Goal: Transaction & Acquisition: Purchase product/service

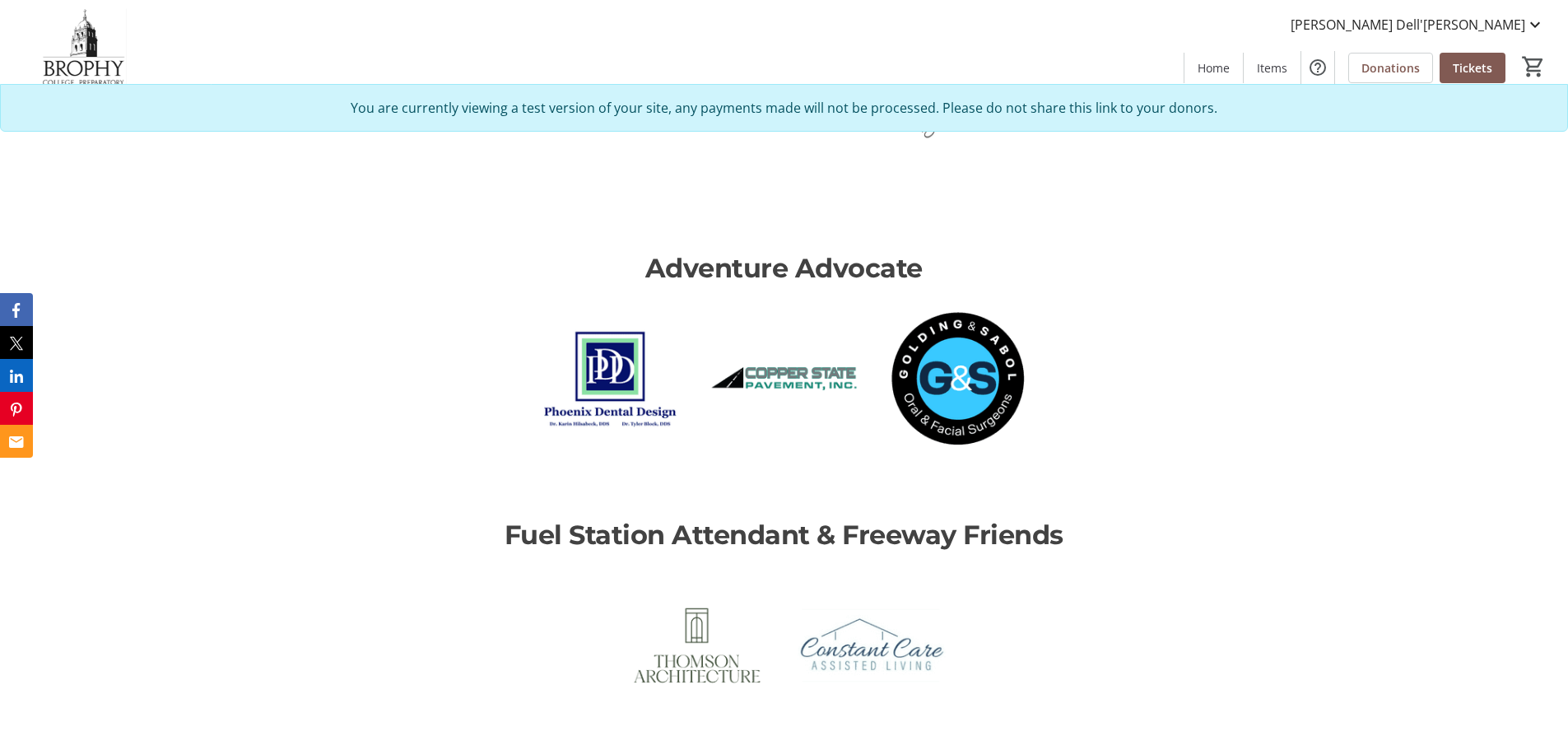
scroll to position [3376, 0]
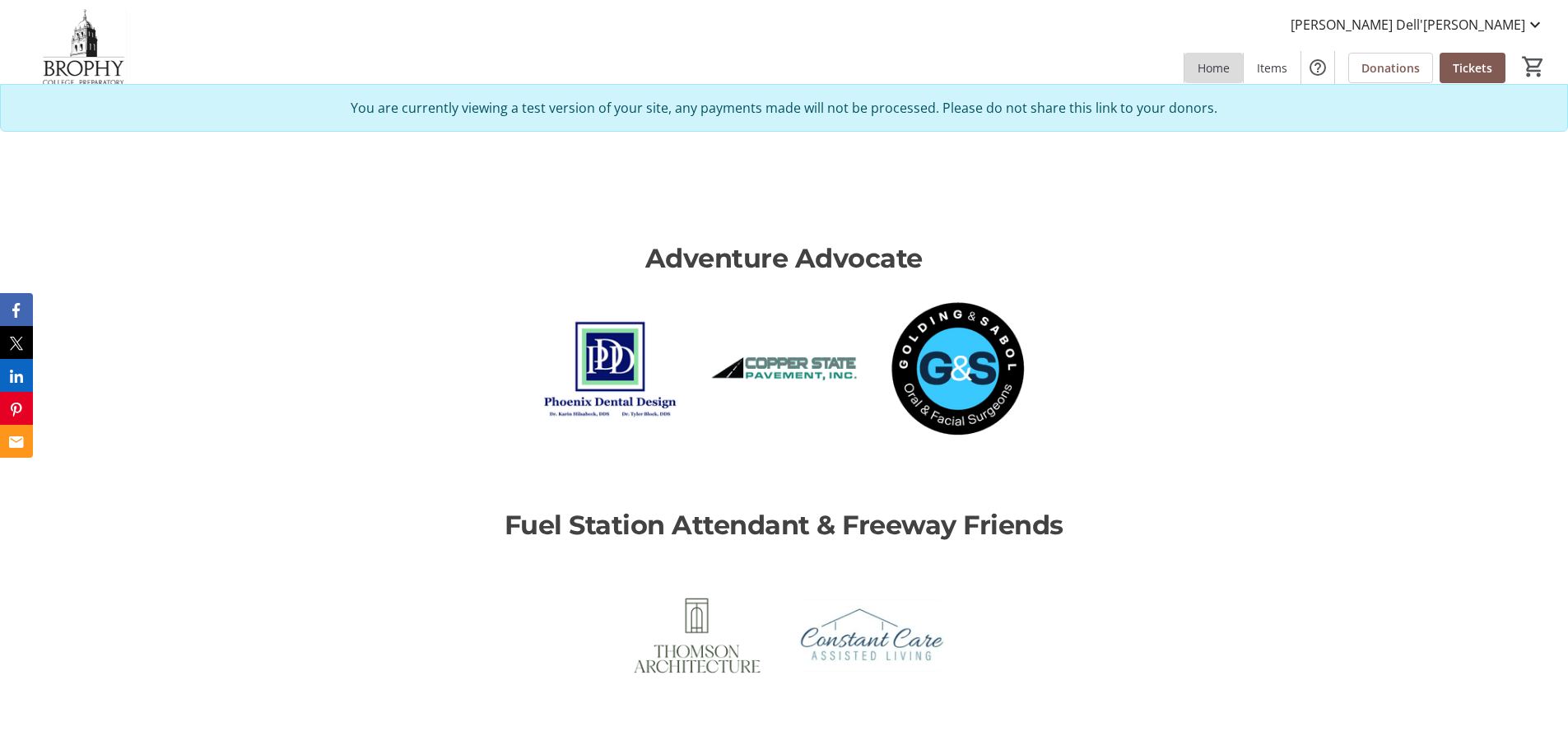
click at [1196, 70] on span at bounding box center [1213, 68] width 58 height 40
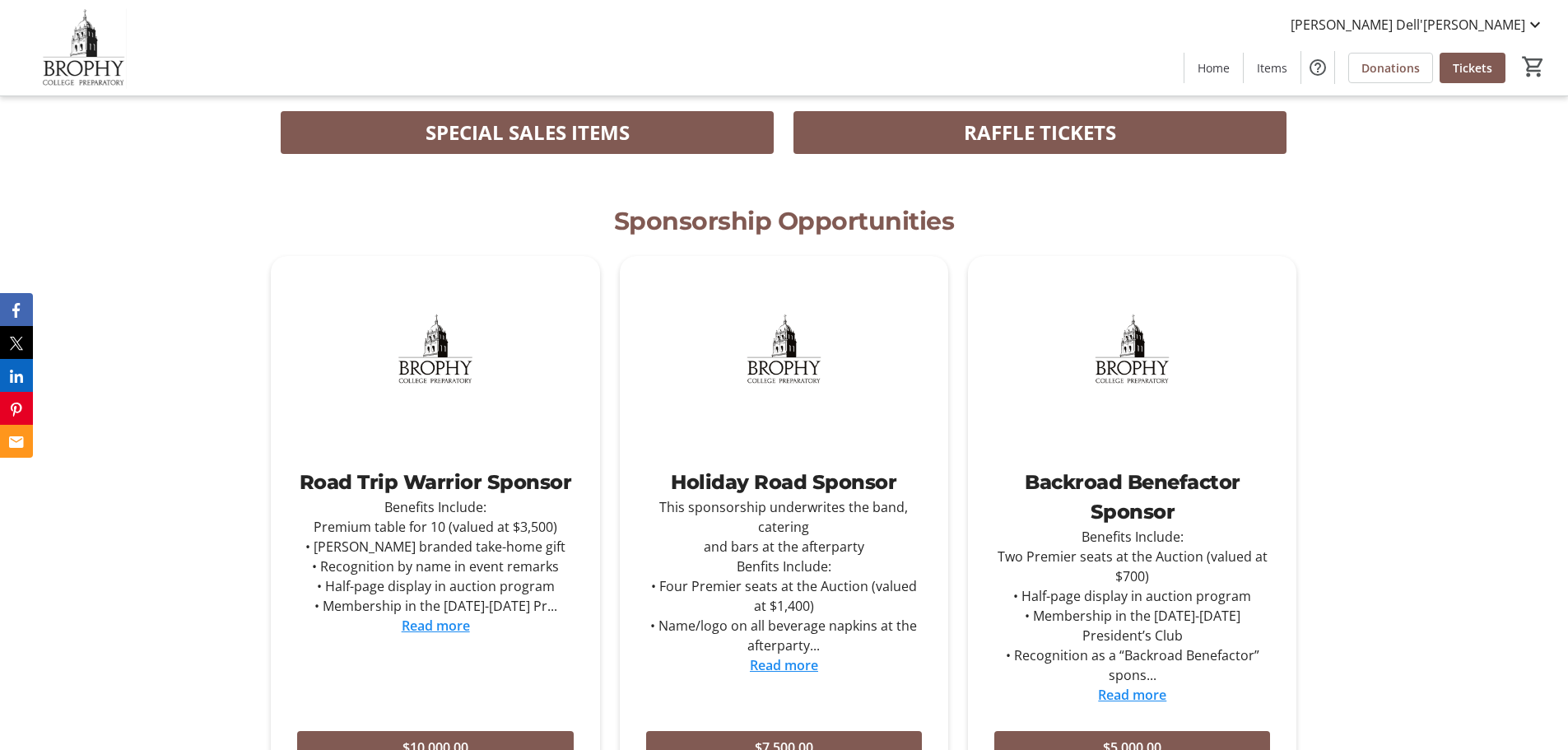
scroll to position [906, 0]
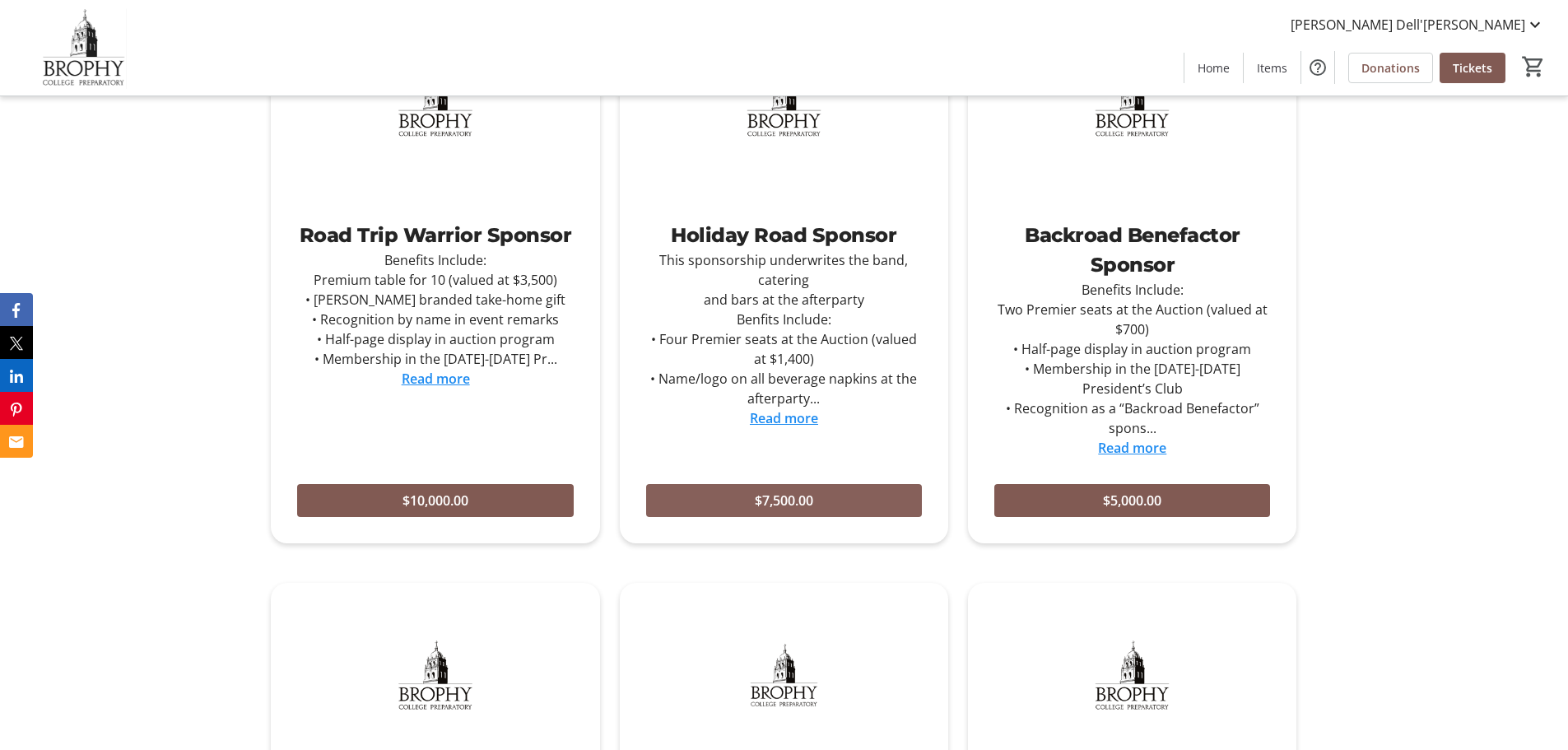
click at [784, 503] on span "$7,500.00" at bounding box center [784, 501] width 58 height 20
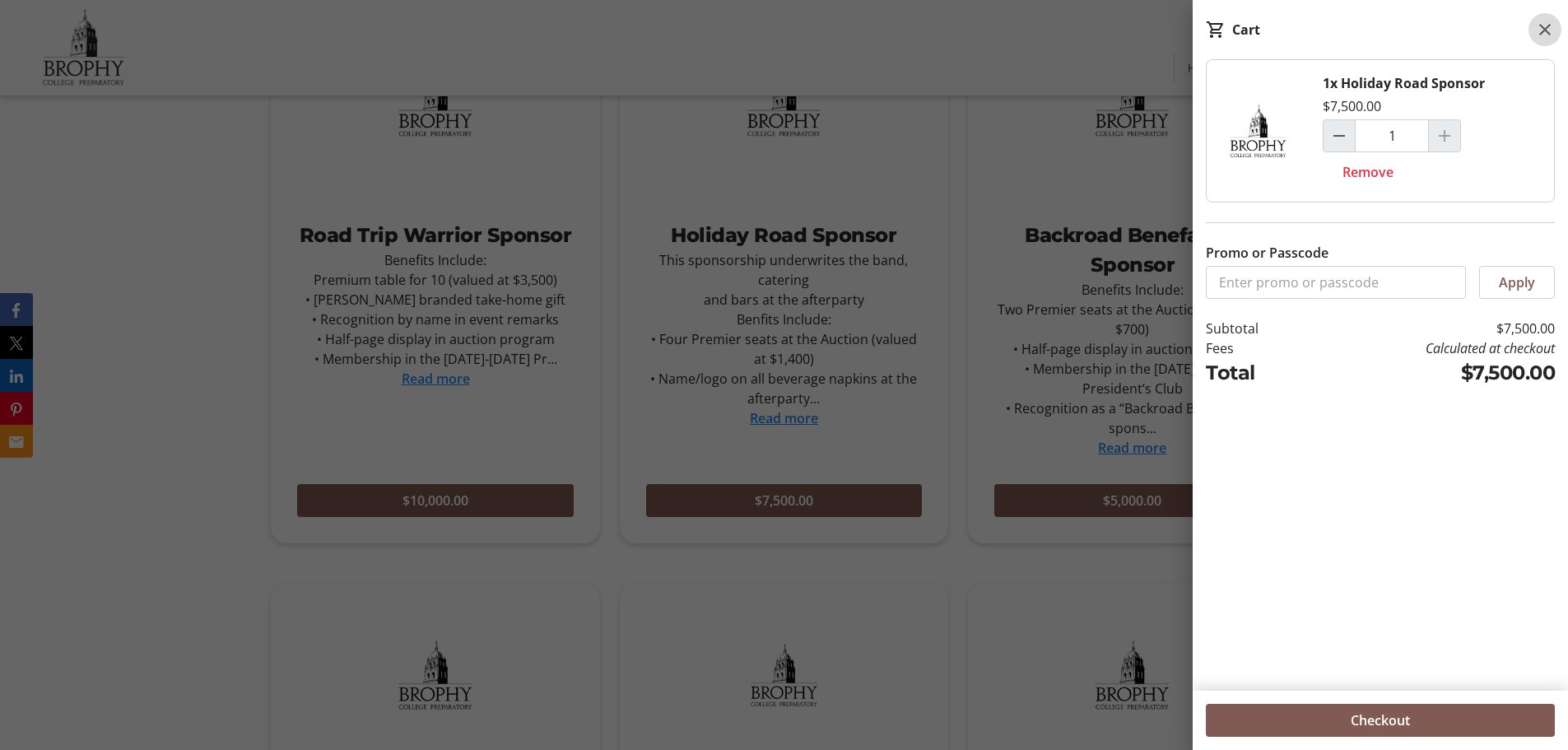
click at [1556, 24] on span at bounding box center [1544, 29] width 33 height 33
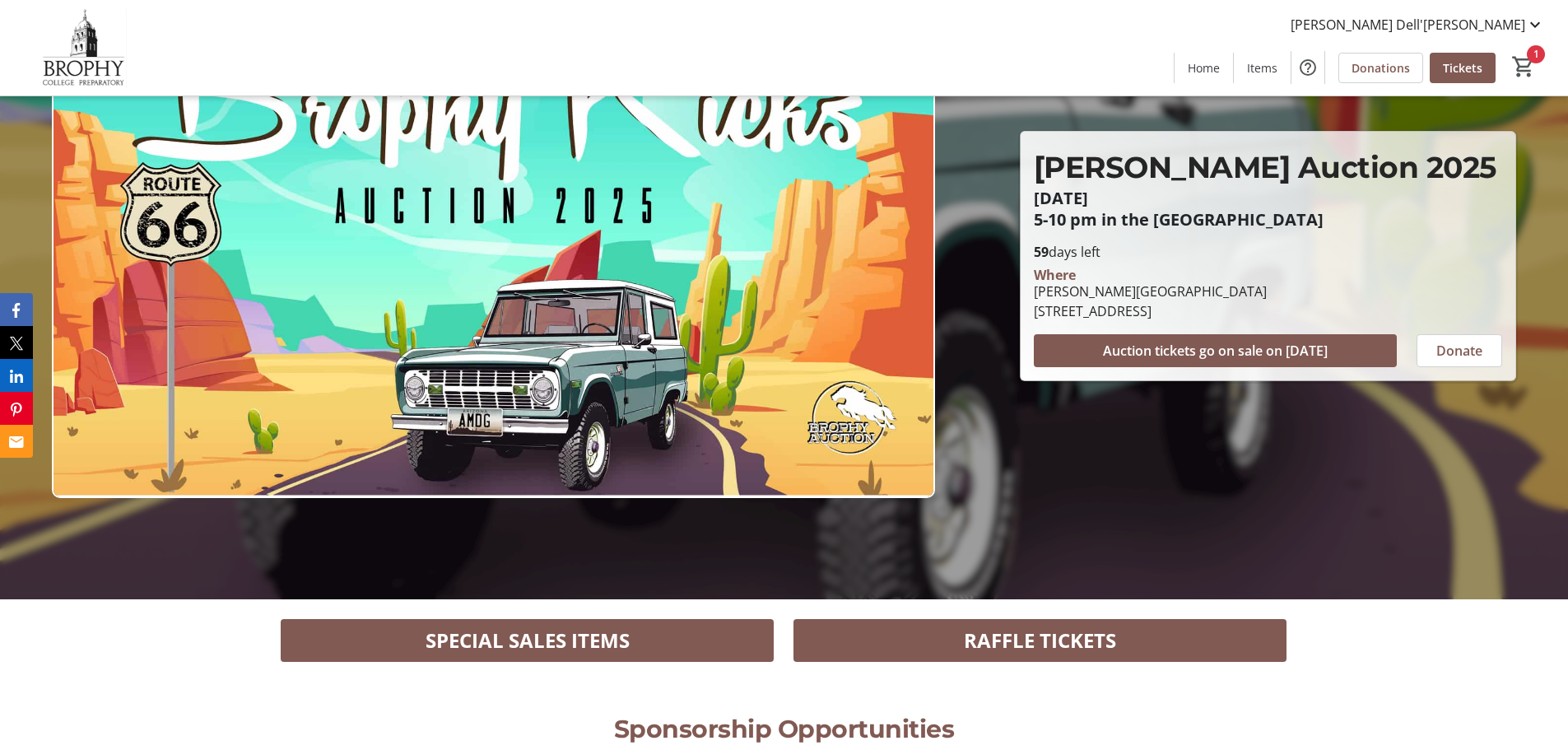
scroll to position [0, 0]
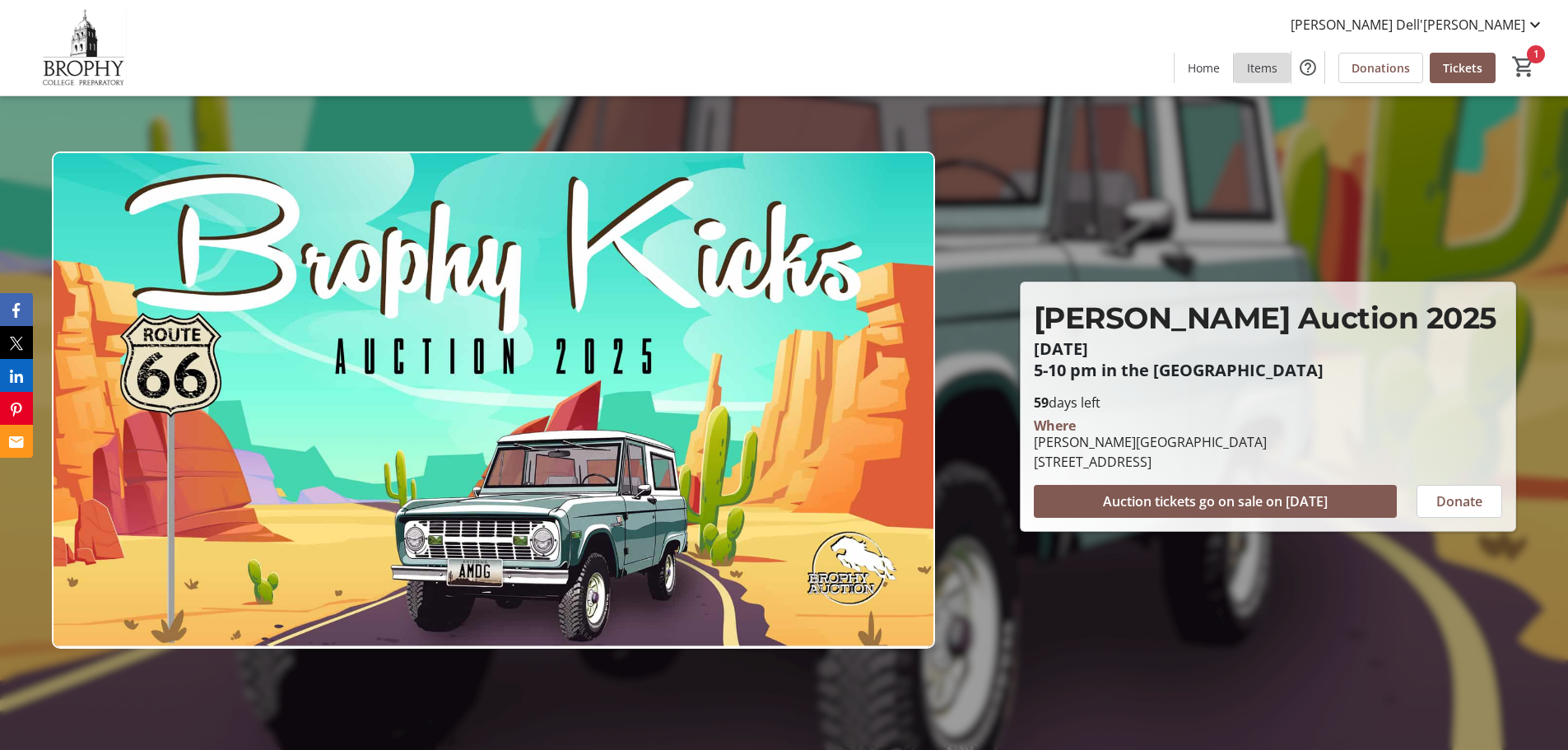
click at [1277, 72] on span "Items" at bounding box center [1262, 68] width 30 height 17
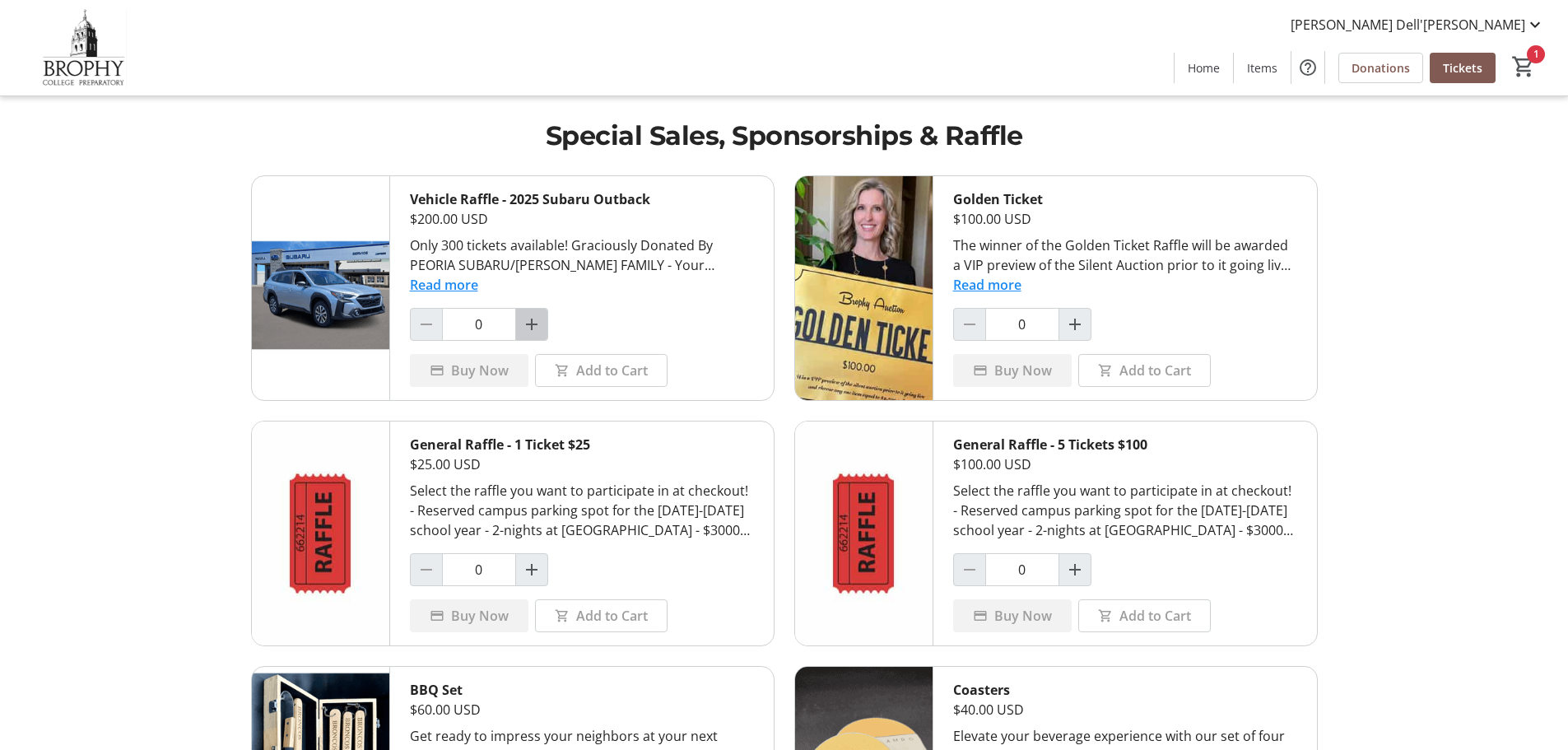
click at [530, 326] on mat-icon "Increment by one" at bounding box center [531, 324] width 20 height 20
click at [423, 327] on mat-icon "Decrement by one" at bounding box center [426, 324] width 20 height 20
type input "0"
click at [1402, 72] on span "Donations" at bounding box center [1381, 68] width 58 height 17
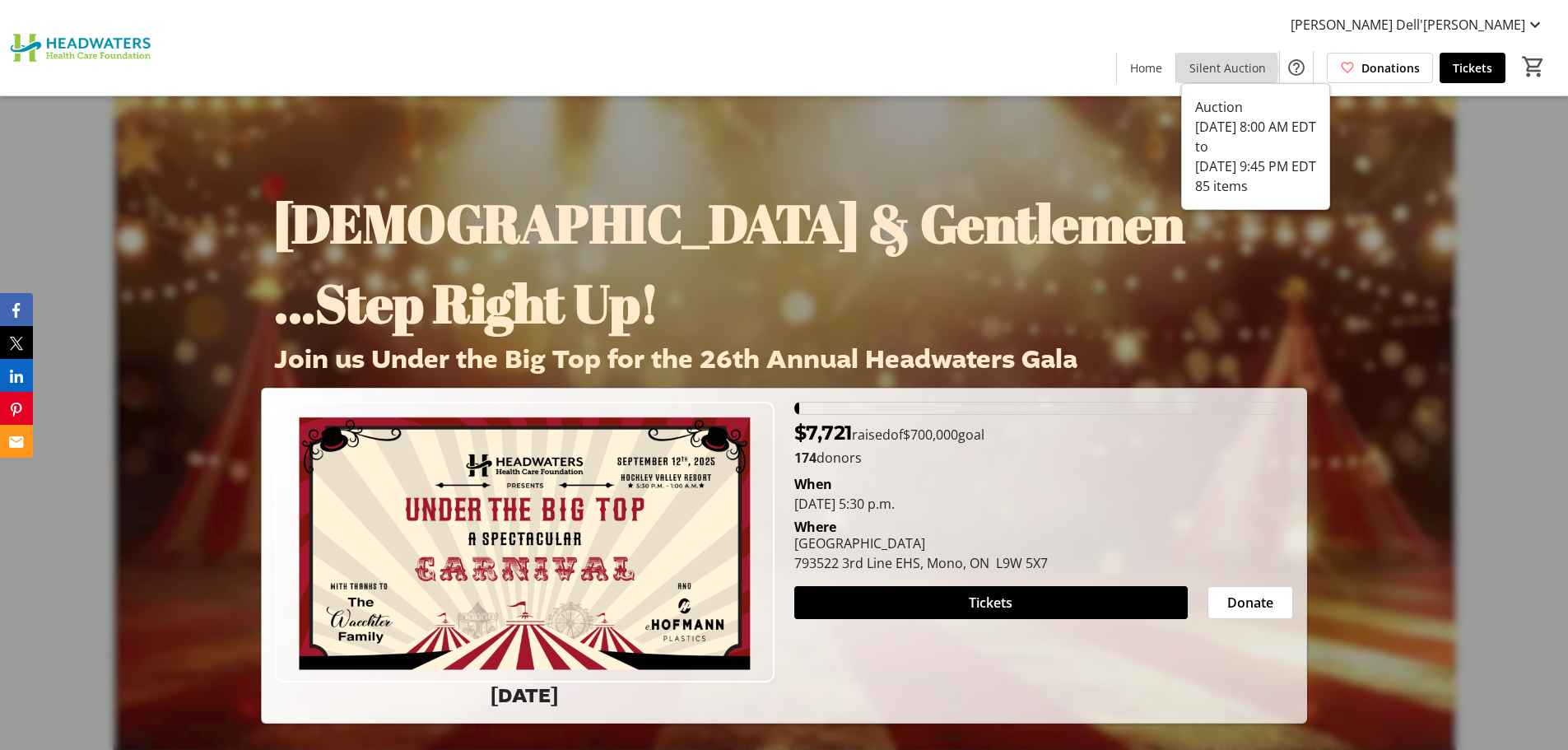
click at [1217, 69] on span "Silent Auction" at bounding box center [1227, 68] width 76 height 17
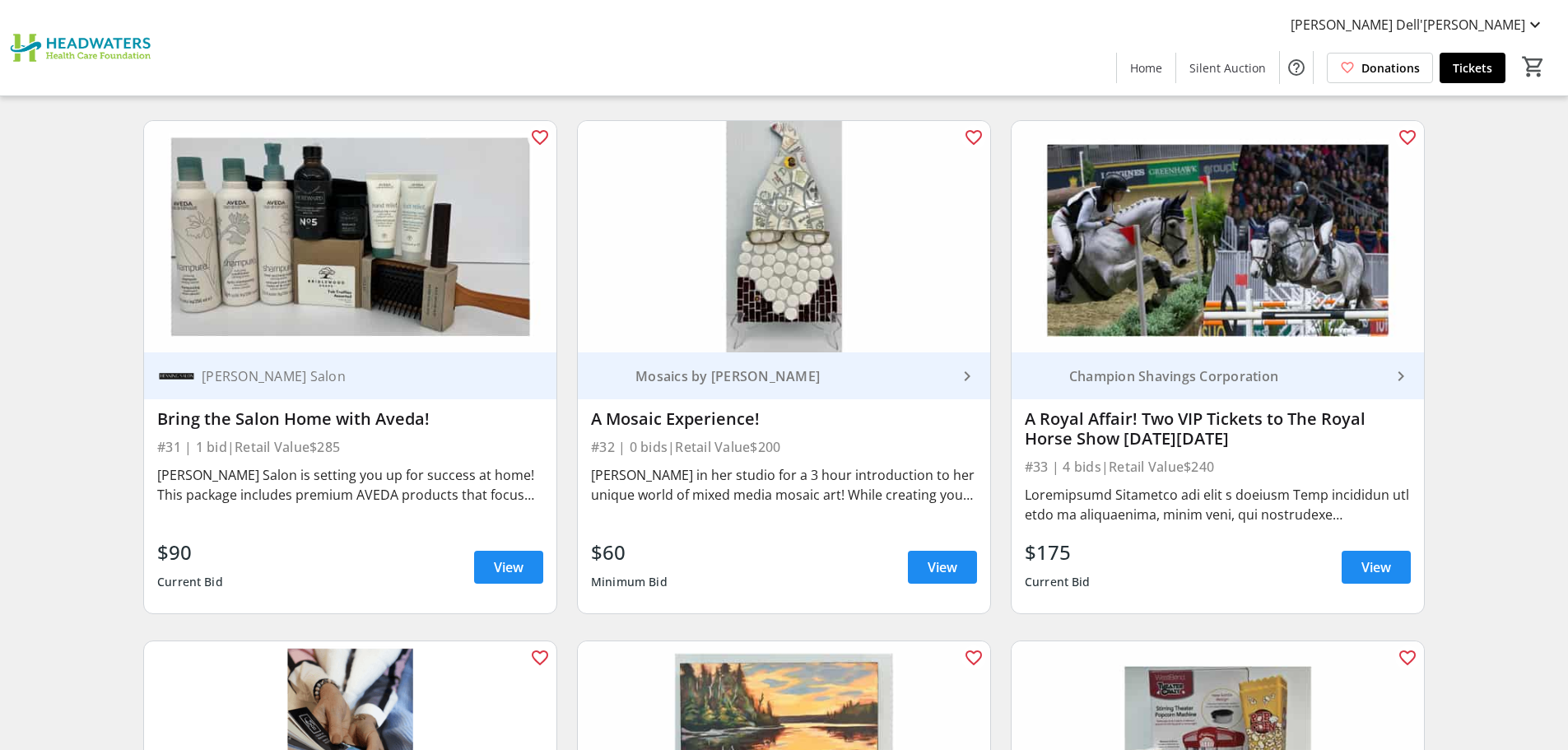
scroll to position [4777, 0]
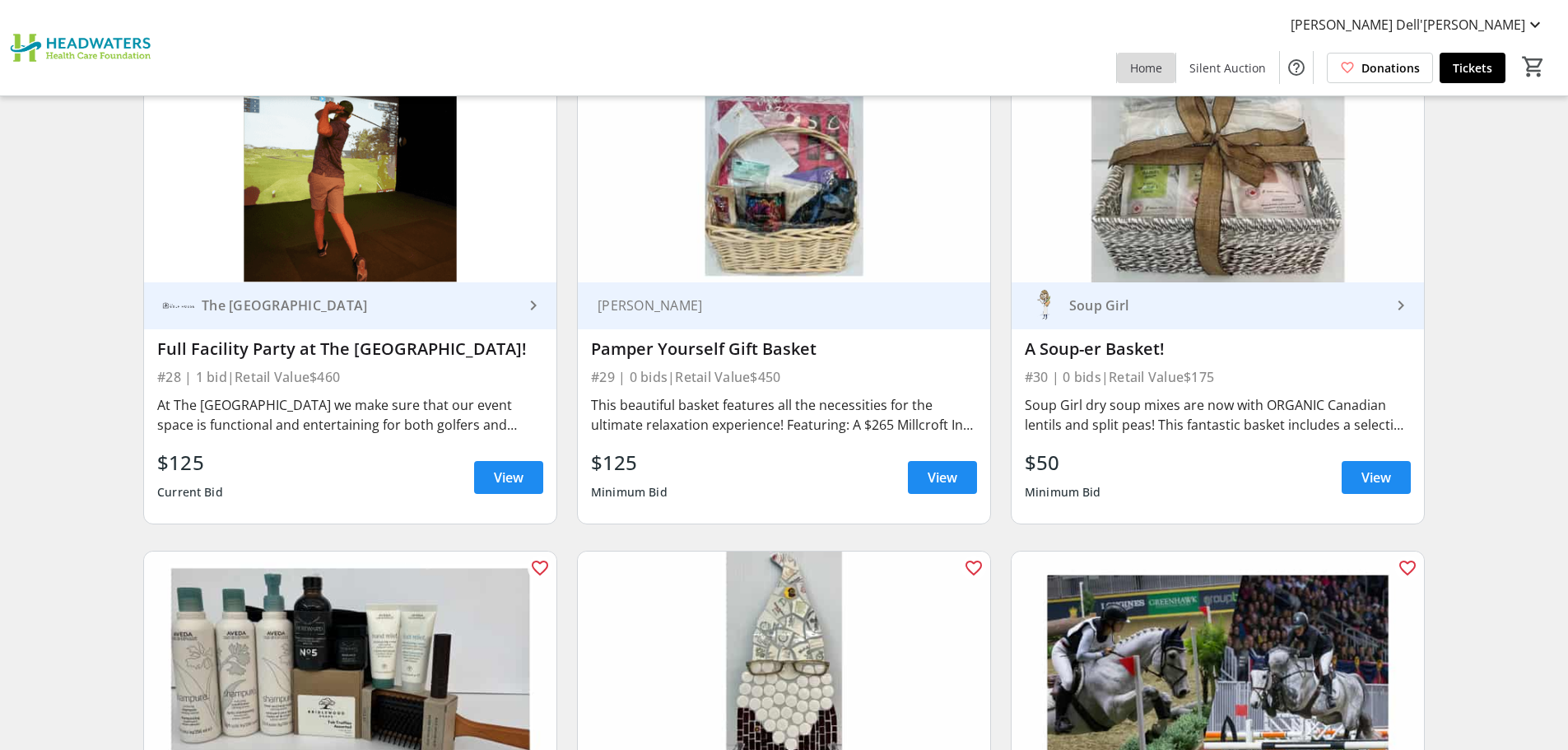
click at [1163, 73] on span "Home" at bounding box center [1147, 68] width 32 height 17
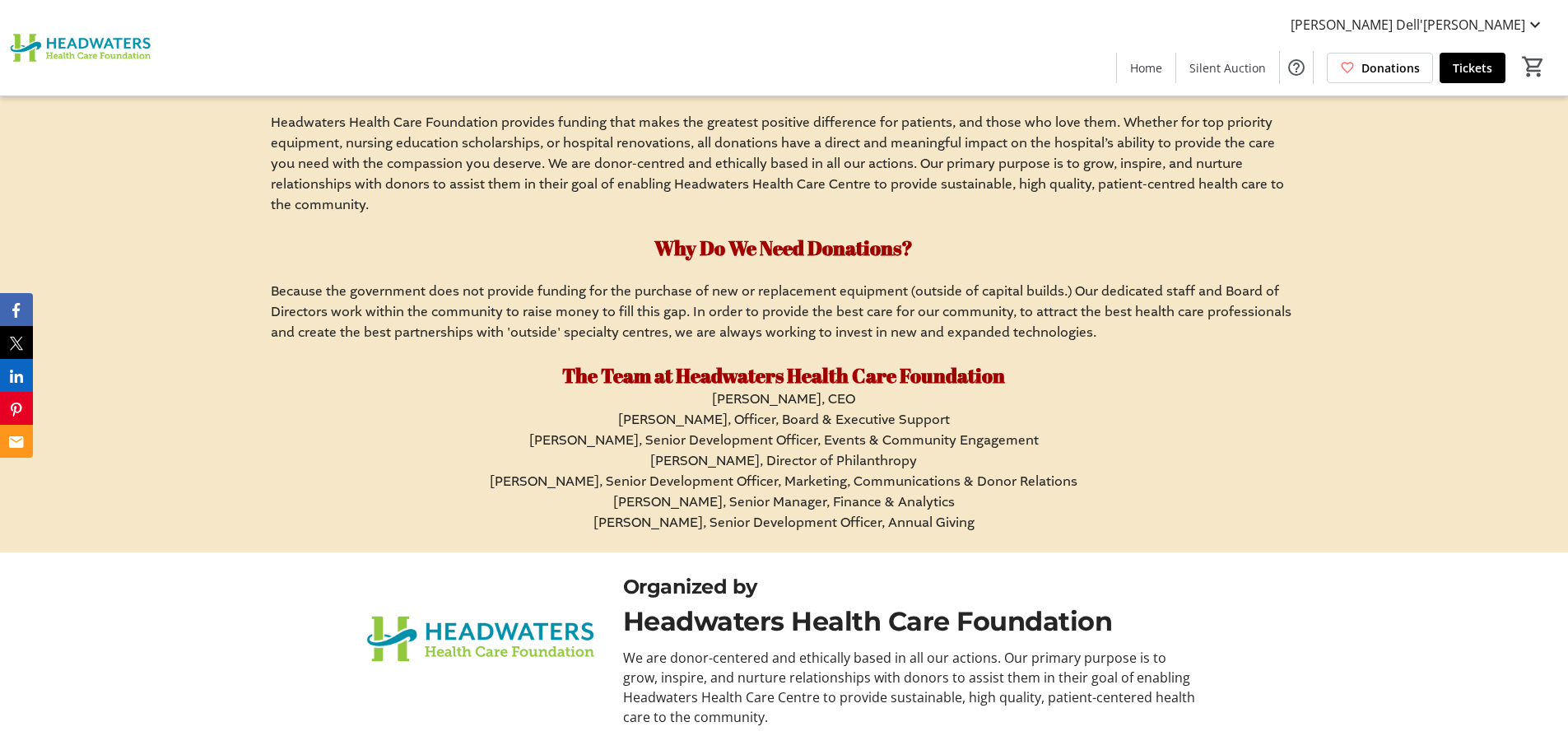
scroll to position [9997, 0]
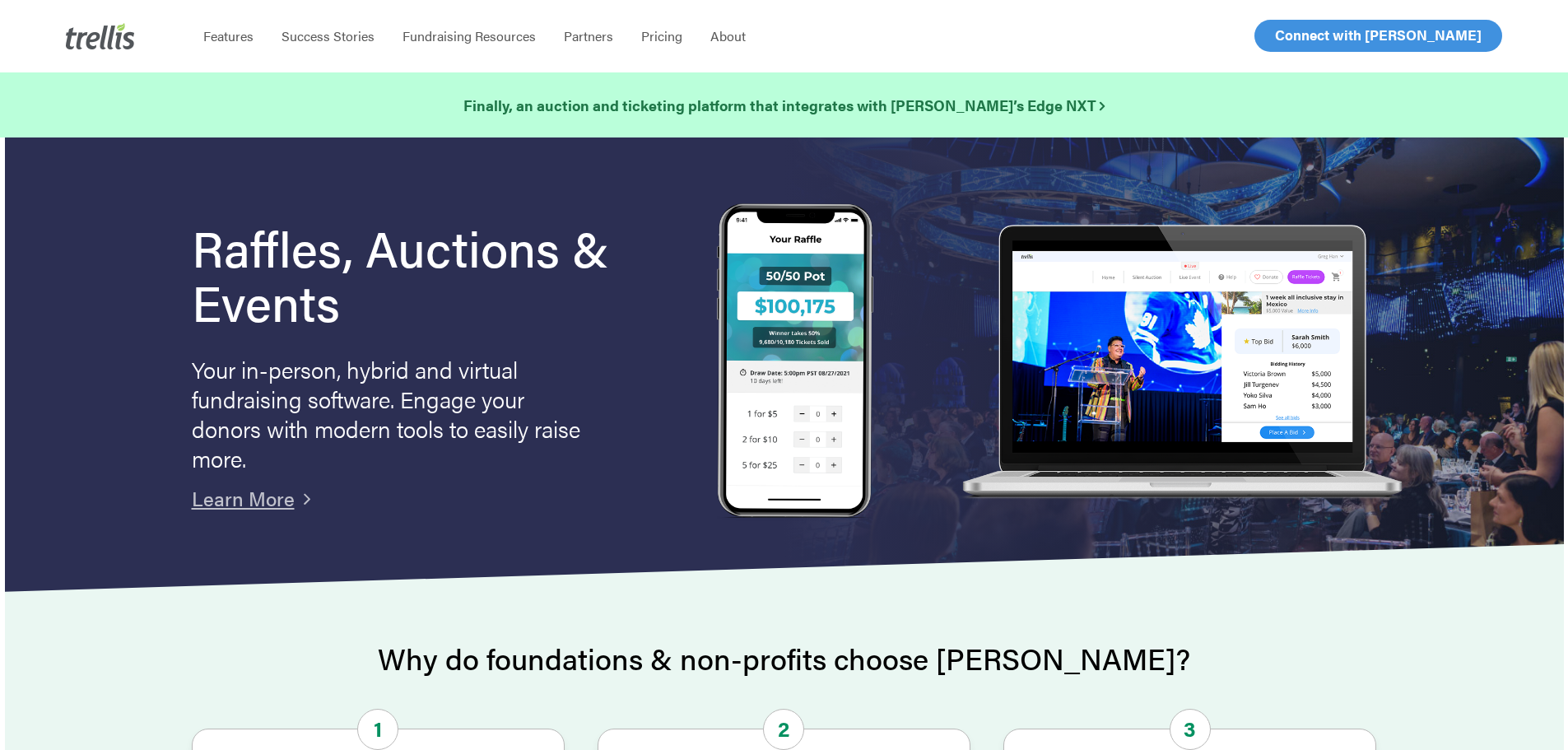
click at [1281, 35] on span "Log In" at bounding box center [1294, 35] width 40 height 20
